Goal: Find specific page/section: Find specific page/section

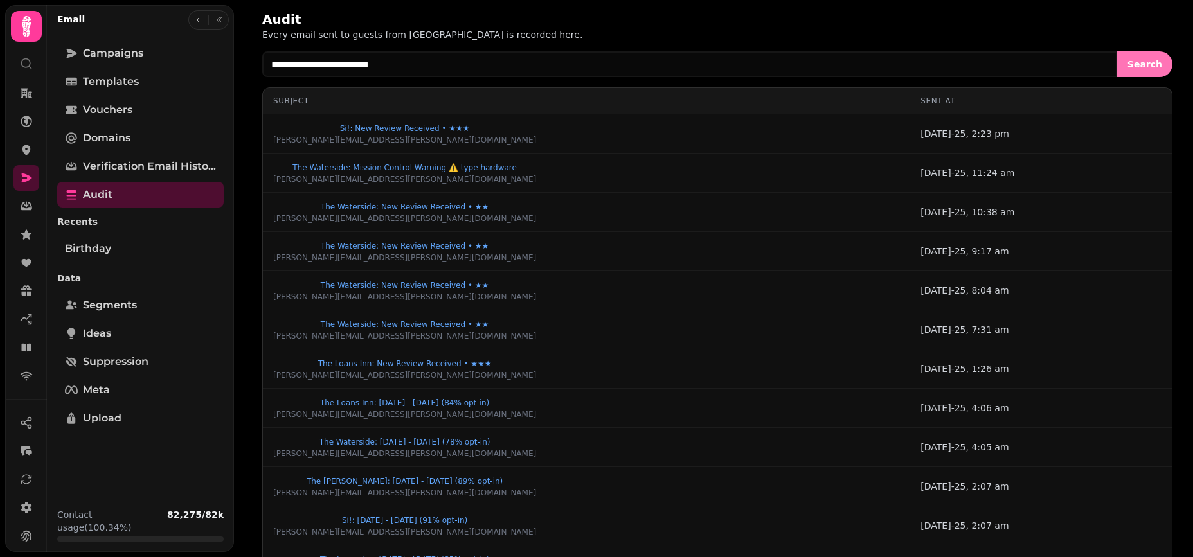
click at [1142, 55] on button "Search" at bounding box center [1144, 64] width 55 height 26
click at [1150, 62] on span "Search" at bounding box center [1144, 64] width 35 height 9
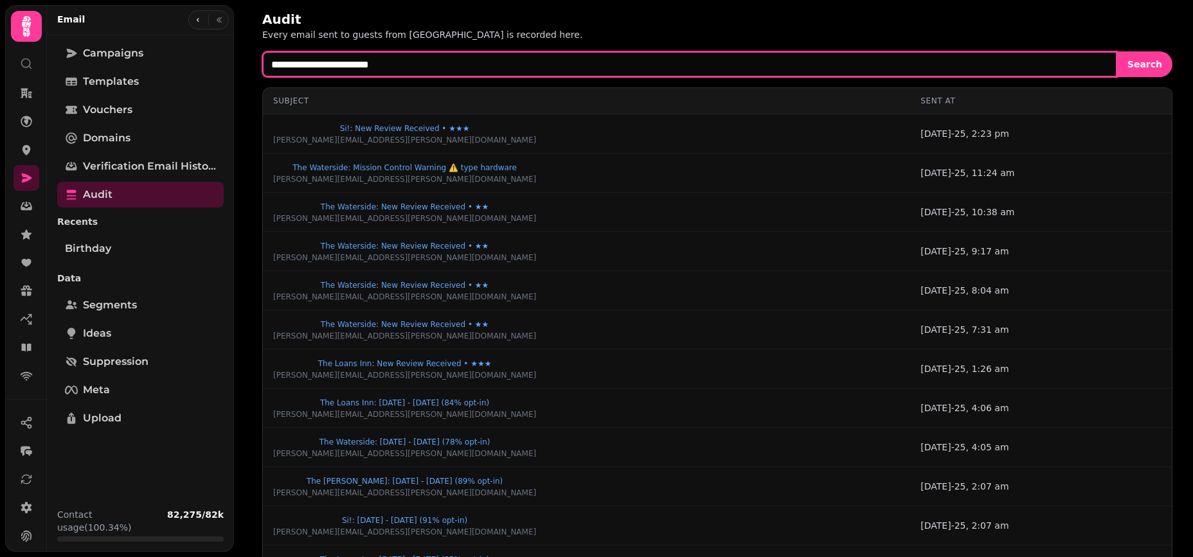
click at [614, 61] on input "**********" at bounding box center [689, 64] width 855 height 26
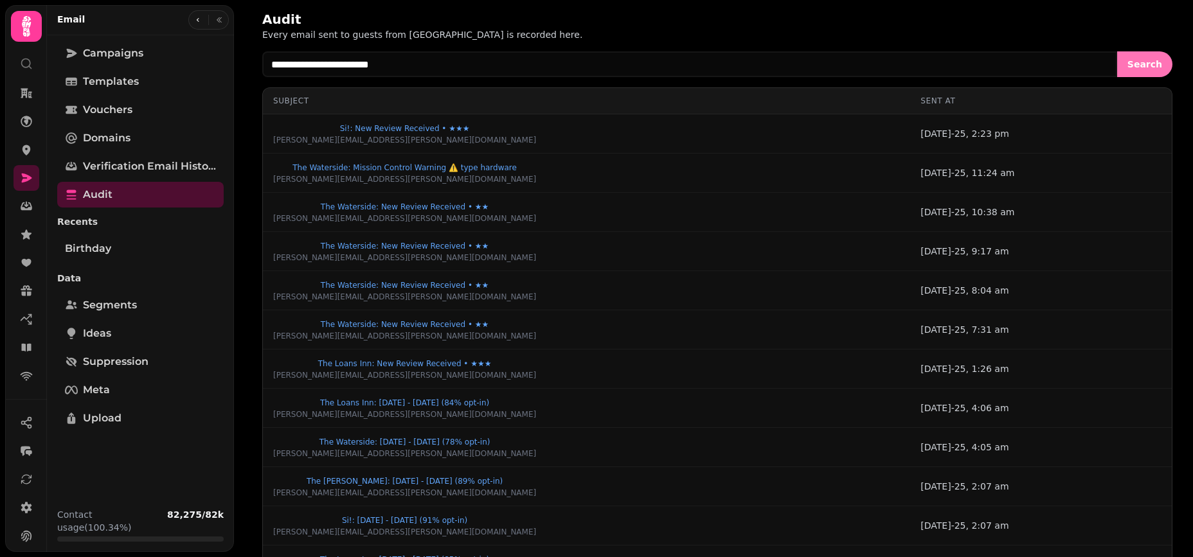
click at [1156, 62] on span "Search" at bounding box center [1144, 64] width 35 height 9
click at [1074, 30] on div "Audit Every email sent to guests from [GEOGRAPHIC_DATA] is recorded here." at bounding box center [717, 25] width 910 height 31
click at [1146, 67] on span "Search" at bounding box center [1144, 64] width 35 height 9
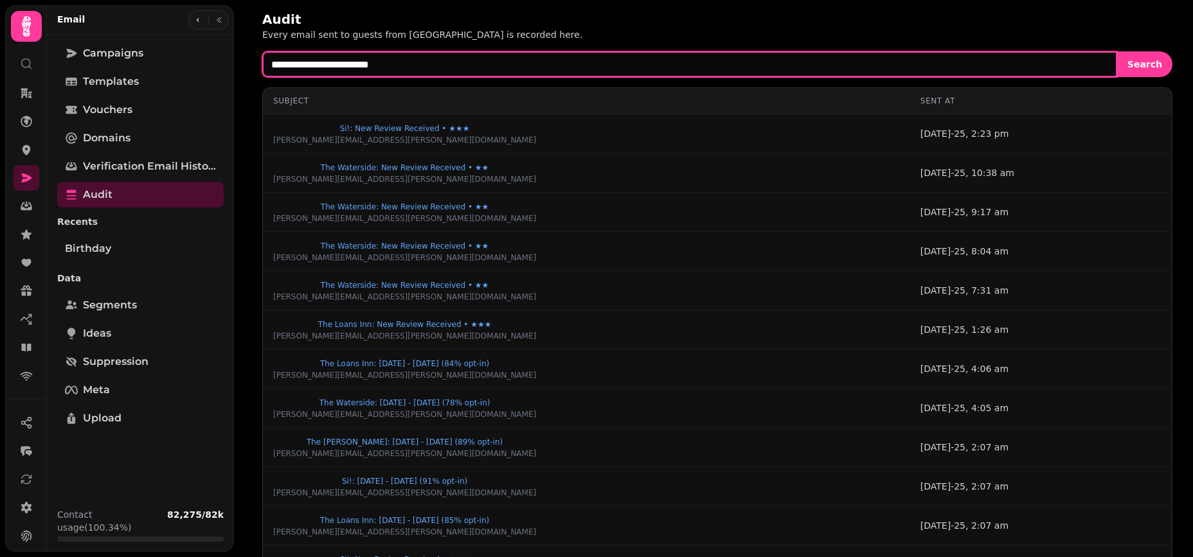
click at [695, 69] on input "**********" at bounding box center [689, 64] width 855 height 26
click at [1117, 51] on button "Search" at bounding box center [1144, 64] width 55 height 26
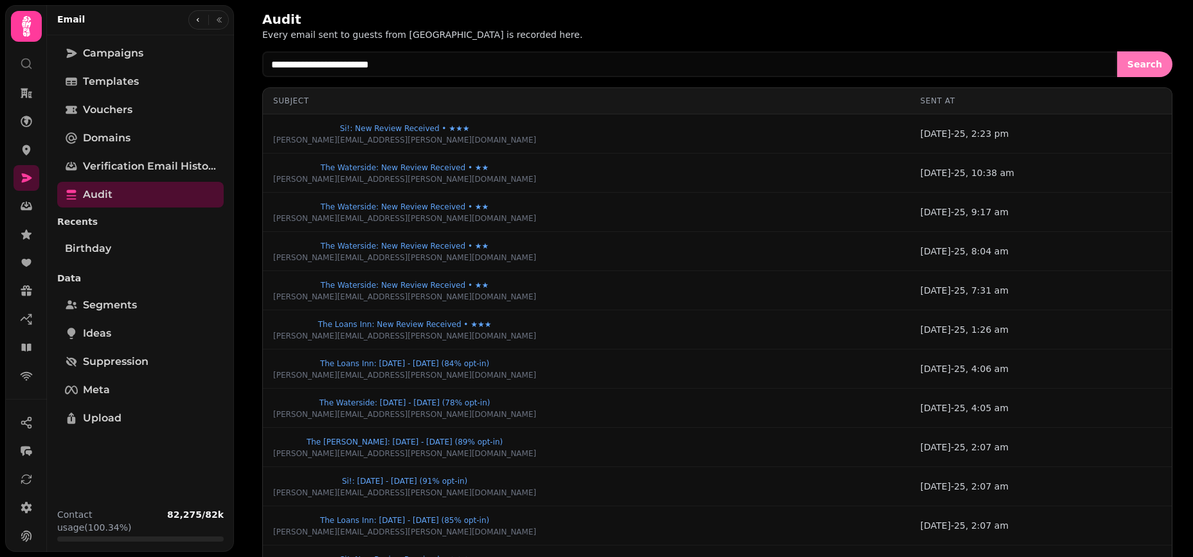
click at [1158, 65] on span "Search" at bounding box center [1144, 64] width 35 height 9
click at [738, 16] on div "Audit Every email sent to guests from [GEOGRAPHIC_DATA] is recorded here." at bounding box center [717, 25] width 910 height 31
click at [694, 17] on div "Audit Every email sent to guests from [GEOGRAPHIC_DATA] is recorded here." at bounding box center [717, 25] width 910 height 31
